Goal: Find specific page/section: Find specific page/section

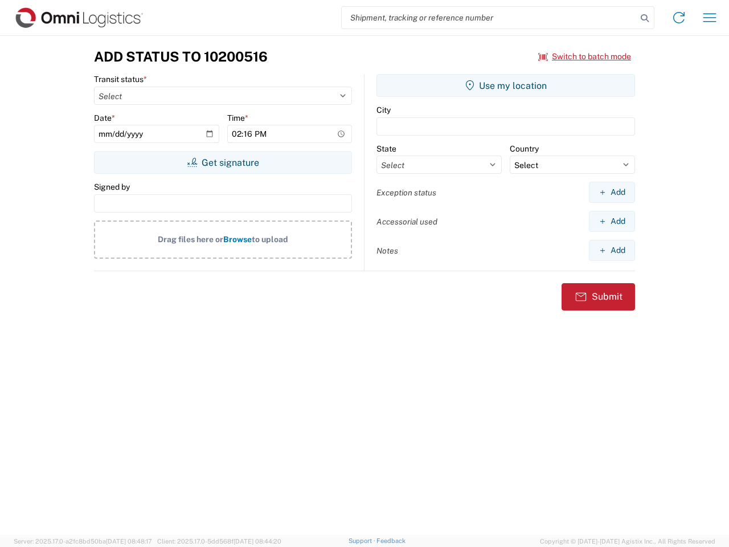
click at [489, 18] on input "search" at bounding box center [489, 18] width 295 height 22
click at [645, 18] on icon at bounding box center [645, 18] width 16 height 16
click at [679, 18] on icon at bounding box center [679, 18] width 18 height 18
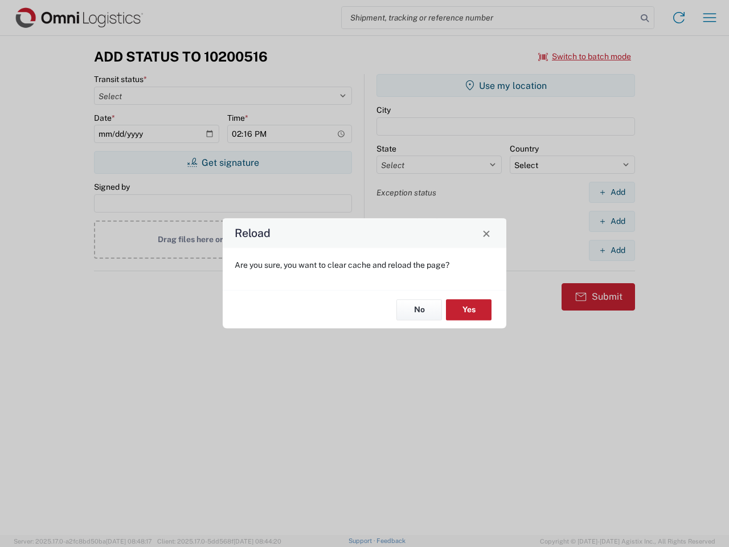
click at [585, 56] on div "Reload Are you sure, you want to clear cache and reload the page? No Yes" at bounding box center [364, 273] width 729 height 547
click at [223, 162] on div "Reload Are you sure, you want to clear cache and reload the page? No Yes" at bounding box center [364, 273] width 729 height 547
click at [506, 85] on div "Reload Are you sure, you want to clear cache and reload the page? No Yes" at bounding box center [364, 273] width 729 height 547
click at [612, 192] on div "Reload Are you sure, you want to clear cache and reload the page? No Yes" at bounding box center [364, 273] width 729 height 547
click at [612, 221] on div "Reload Are you sure, you want to clear cache and reload the page? No Yes" at bounding box center [364, 273] width 729 height 547
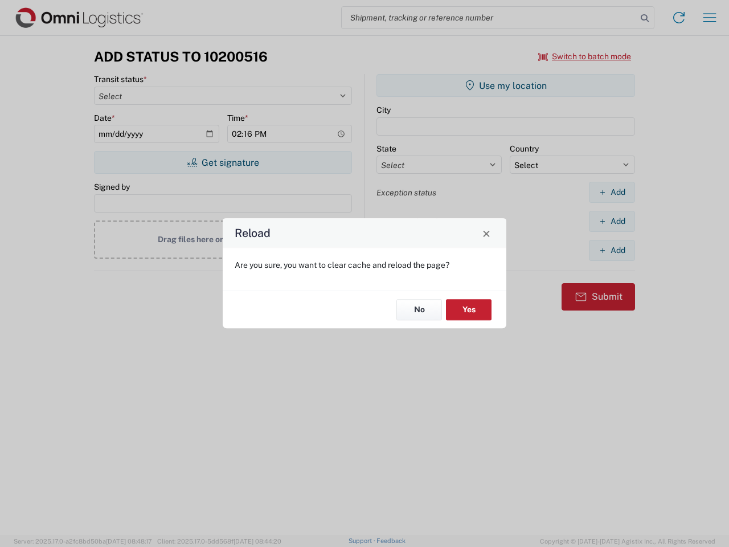
click at [612, 250] on div "Reload Are you sure, you want to clear cache and reload the page? No Yes" at bounding box center [364, 273] width 729 height 547
